Goal: Information Seeking & Learning: Learn about a topic

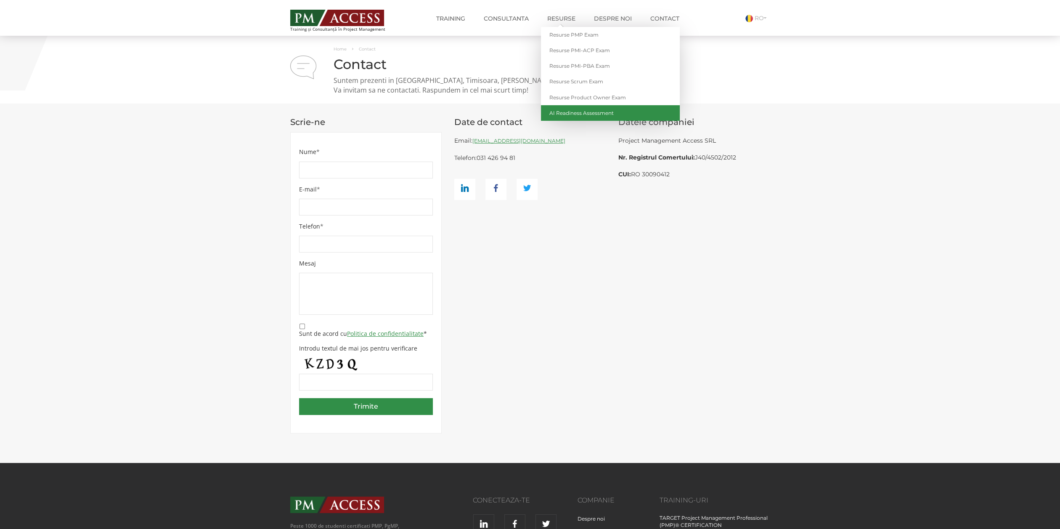
click at [580, 115] on link "AI Readiness Assessment" at bounding box center [610, 113] width 139 height 16
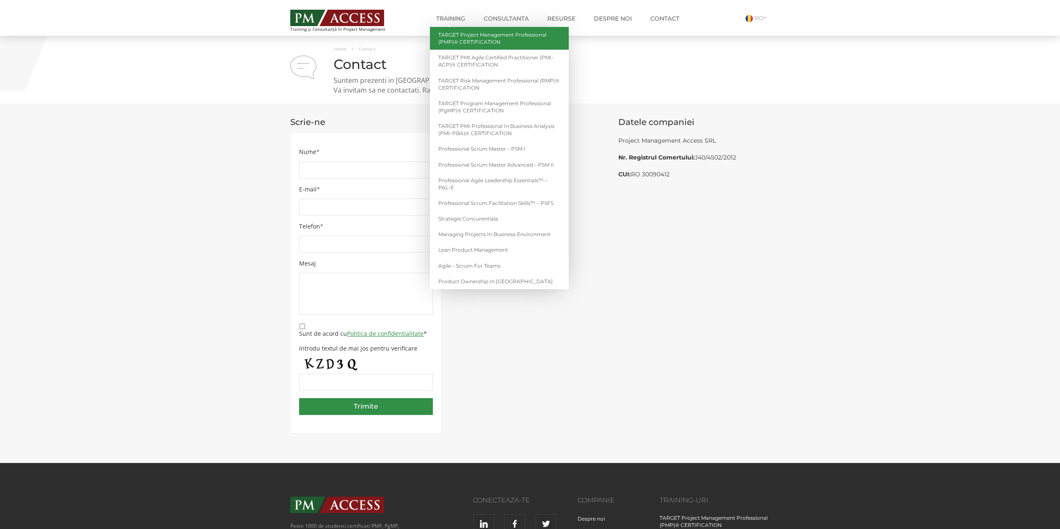
click at [458, 37] on link "TARGET Project Management Professional (PMP)® CERTIFICATION" at bounding box center [499, 38] width 139 height 23
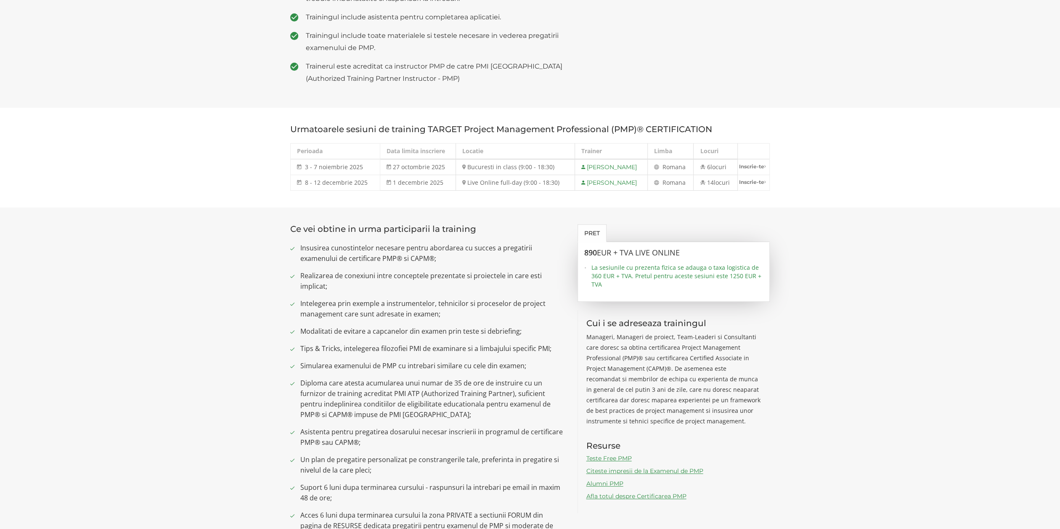
scroll to position [378, 0]
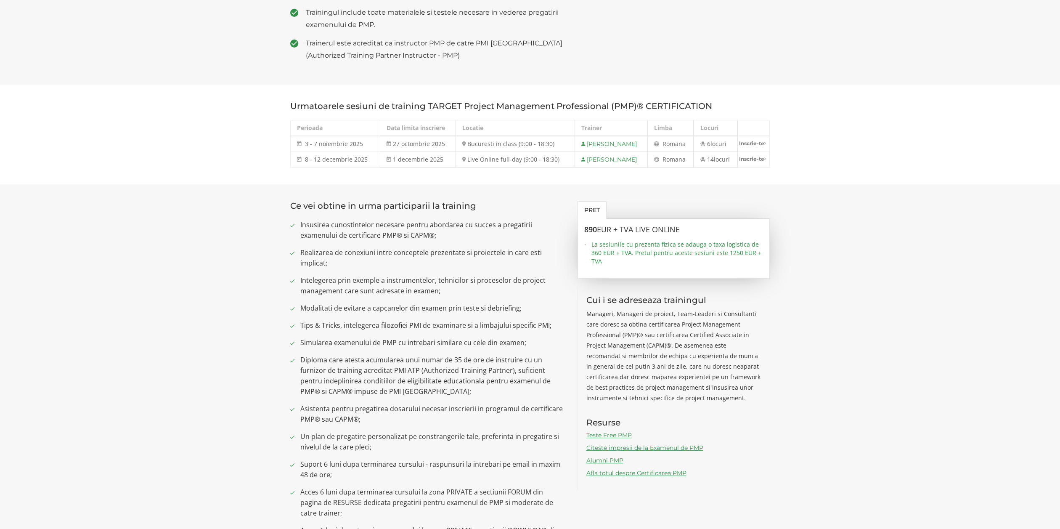
click at [618, 433] on link "Teste Free PMP" at bounding box center [608, 435] width 45 height 8
